Goal: Information Seeking & Learning: Learn about a topic

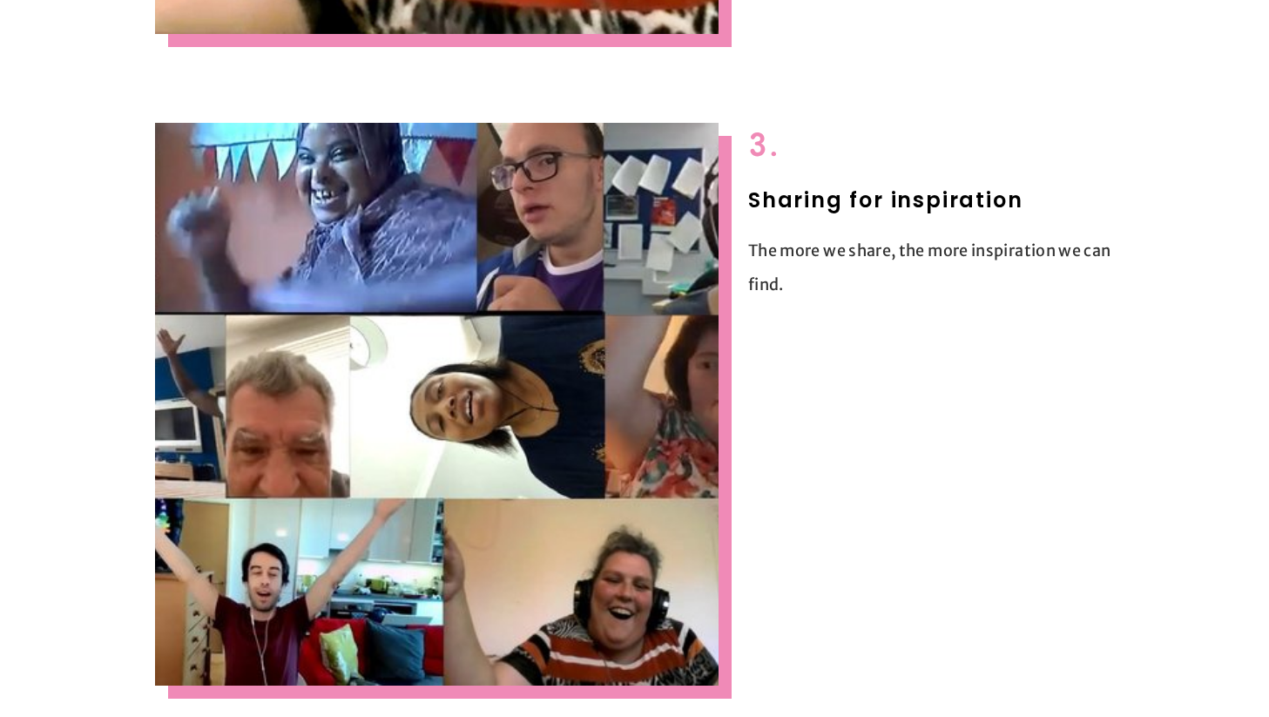
scroll to position [1868, 0]
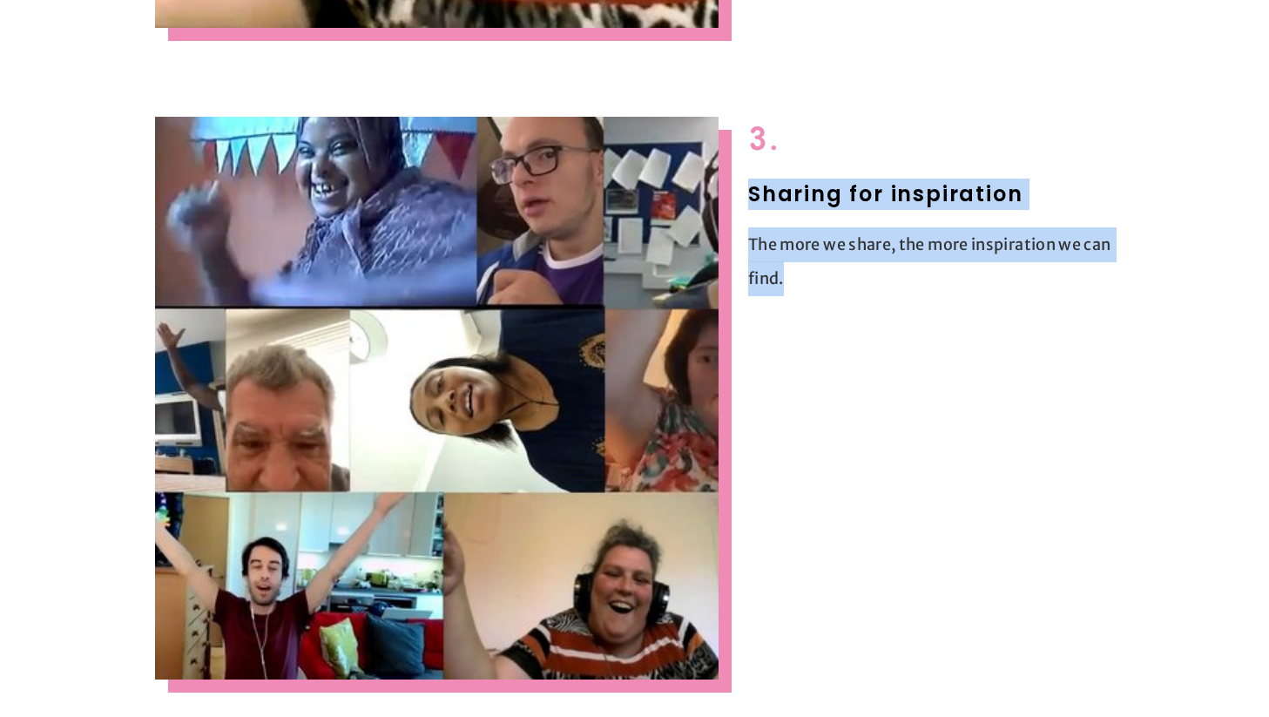
drag, startPoint x: 828, startPoint y: 274, endPoint x: 748, endPoint y: 188, distance: 116.5
click at [748, 188] on div "3. Sharing for inspiration The more we share, the more inspiration we can find." at bounding box center [931, 206] width 366 height 179
click at [773, 195] on h2 "Sharing for inspiration" at bounding box center [931, 194] width 366 height 31
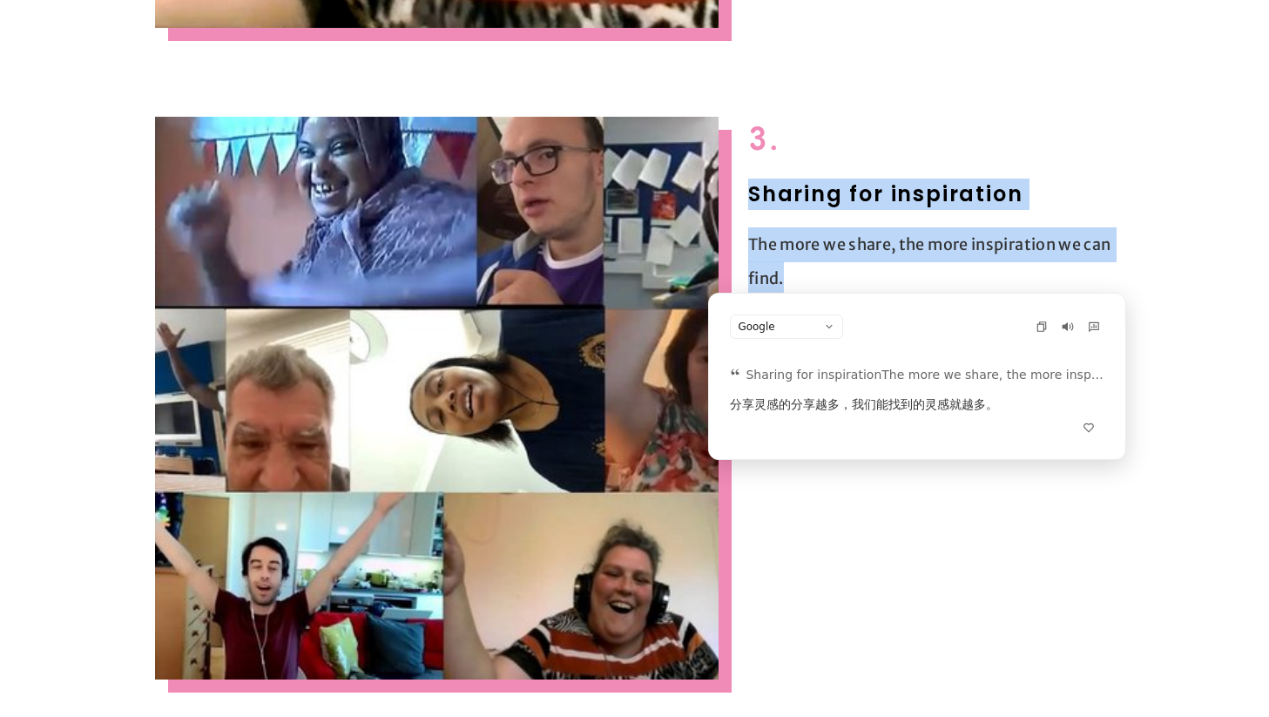
click at [814, 244] on p "The more we share, the more inspiration we can find." at bounding box center [931, 261] width 366 height 69
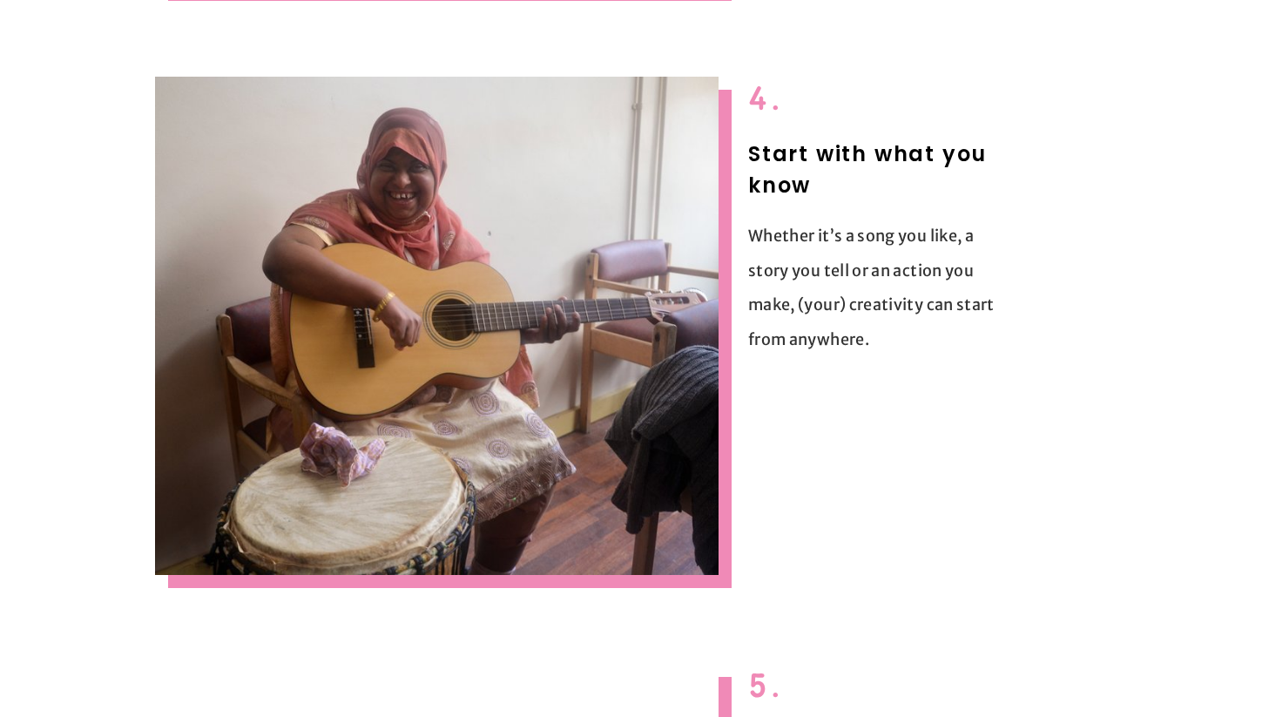
scroll to position [2563, 0]
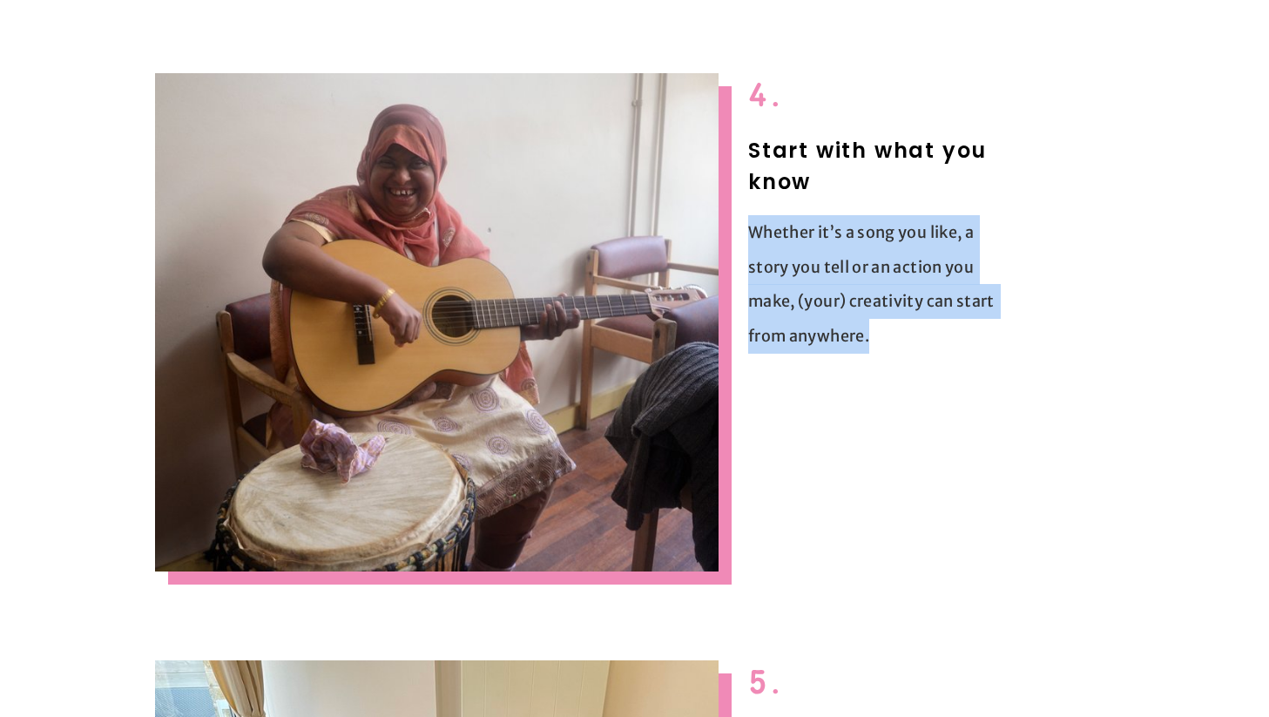
drag, startPoint x: 879, startPoint y: 337, endPoint x: 748, endPoint y: 226, distance: 171.8
click at [748, 226] on p "Whether it’s a song you like, a story you tell or an action you make, (your) cr…" at bounding box center [881, 284] width 267 height 138
click at [783, 246] on p "Whether it’s a song you like, a story you tell or an action you make, (your) cr…" at bounding box center [881, 284] width 267 height 138
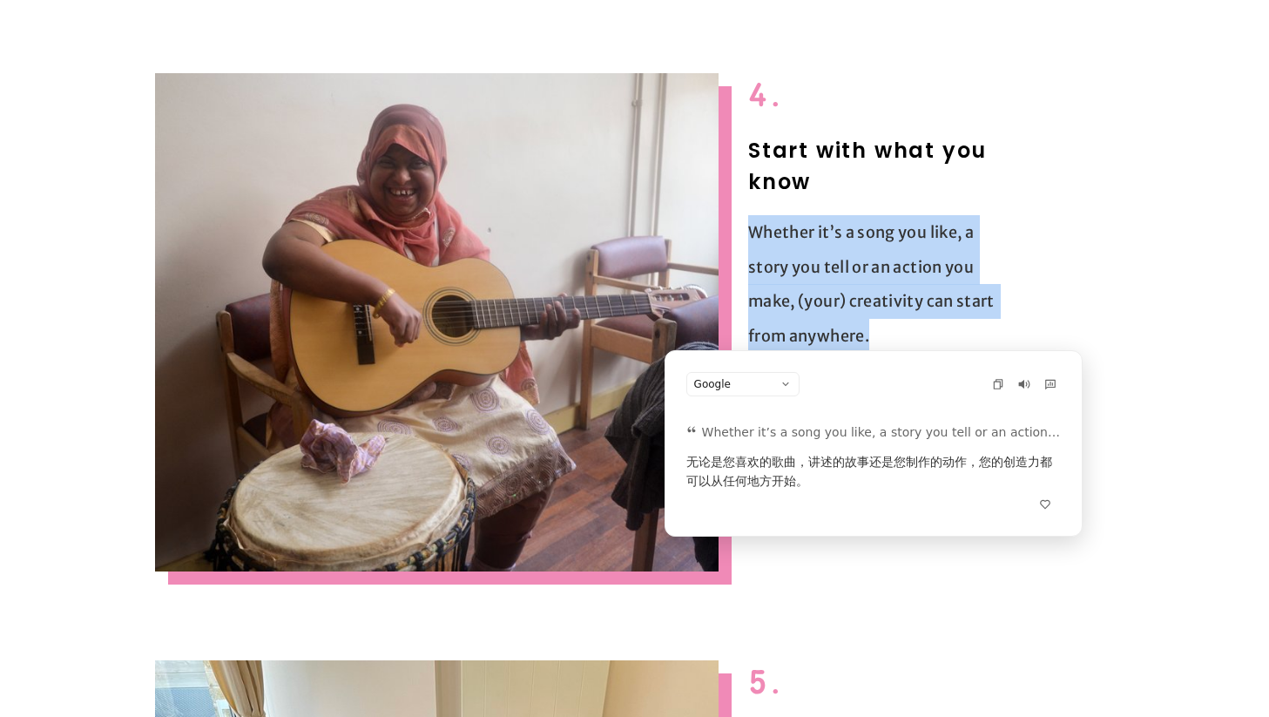
click at [801, 255] on p "Whether it’s a song you like, a story you tell or an action you make, (your) cr…" at bounding box center [881, 284] width 267 height 138
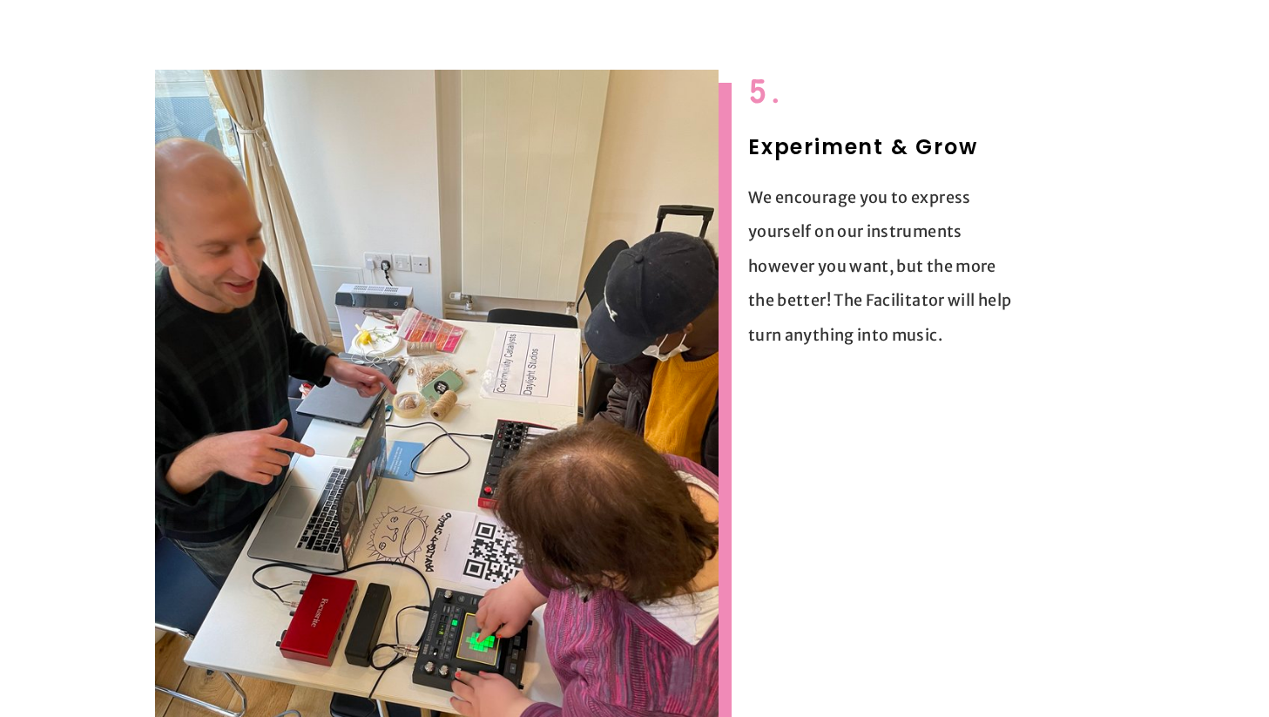
scroll to position [3157, 0]
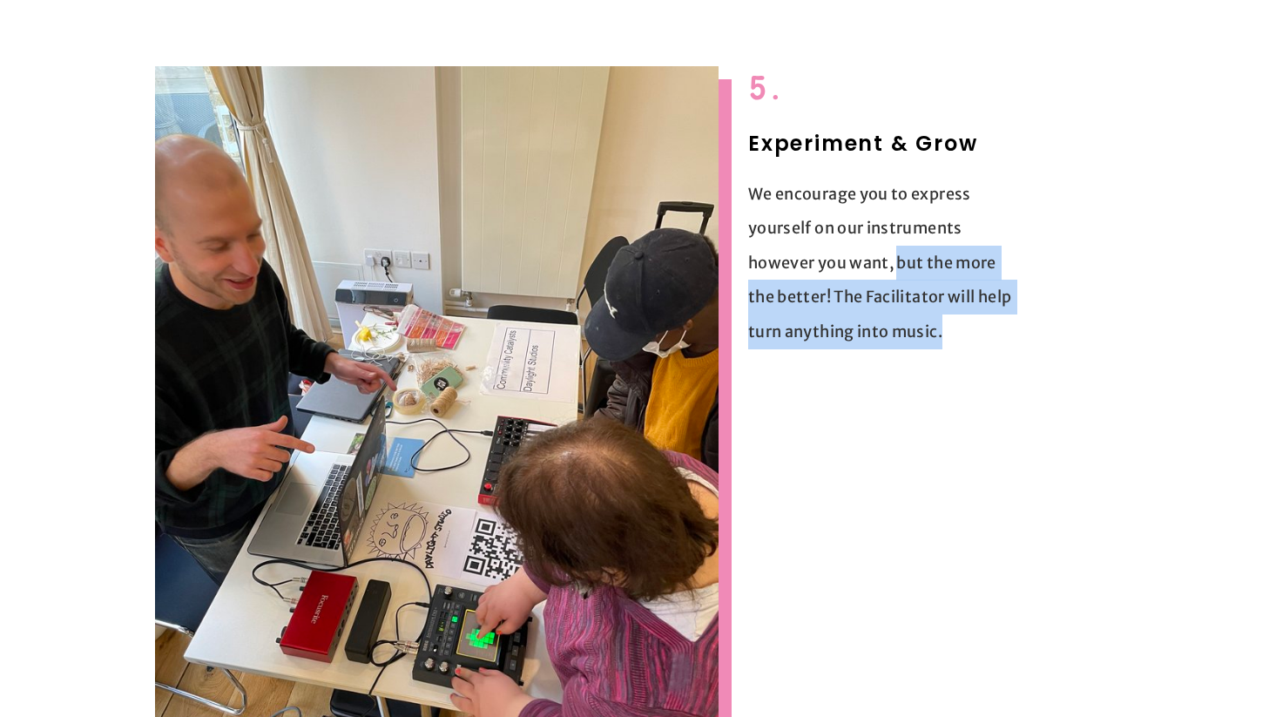
drag, startPoint x: 947, startPoint y: 337, endPoint x: 895, endPoint y: 247, distance: 103.4
click at [895, 247] on p "We encourage you to express yourself on our instruments however you want, but t…" at bounding box center [881, 263] width 267 height 172
click at [906, 261] on p "We encourage you to express yourself on our instruments however you want, but t…" at bounding box center [881, 263] width 267 height 172
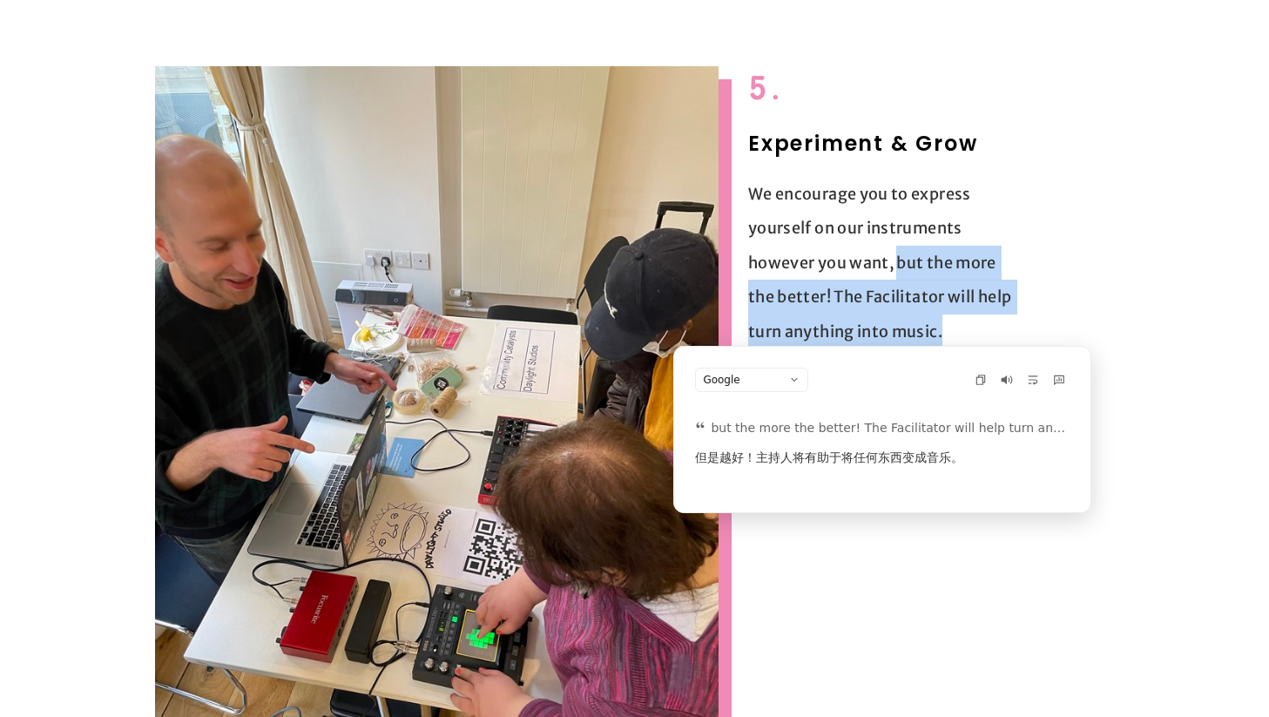
click at [923, 290] on p "We encourage you to express yourself on our instruments however you want, but t…" at bounding box center [881, 263] width 267 height 172
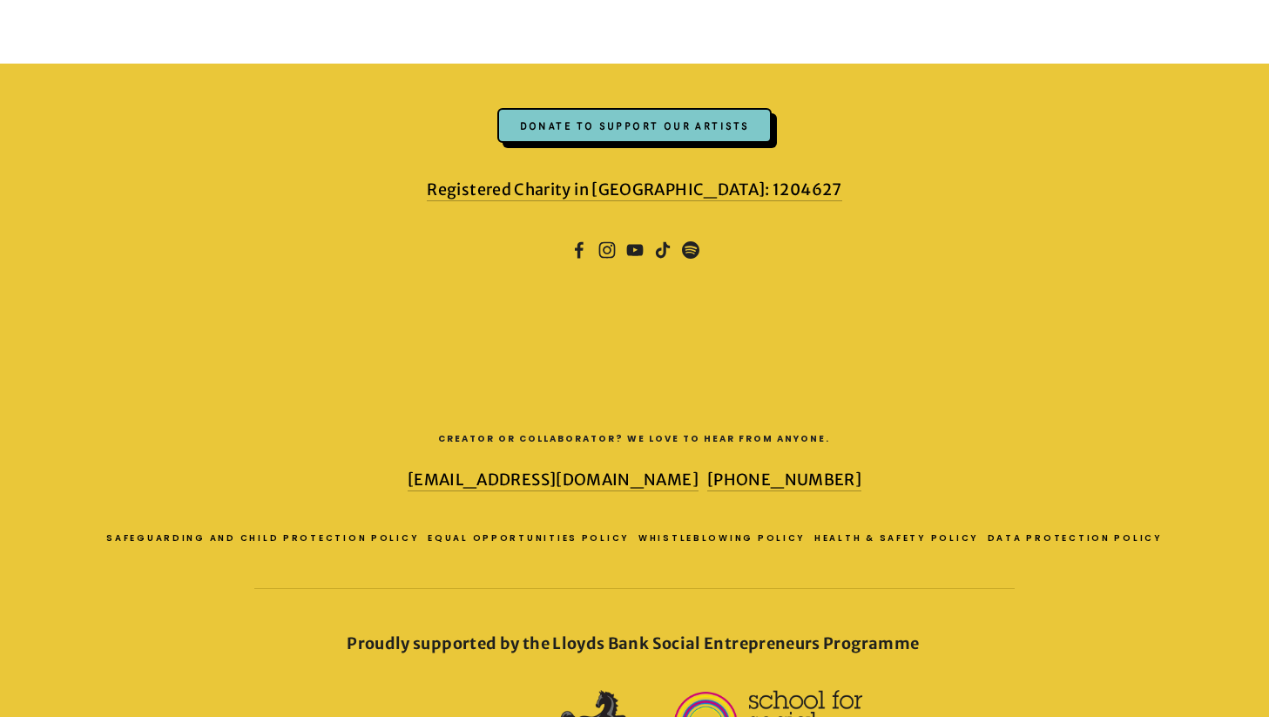
scroll to position [4104, 0]
